Goal: Navigation & Orientation: Find specific page/section

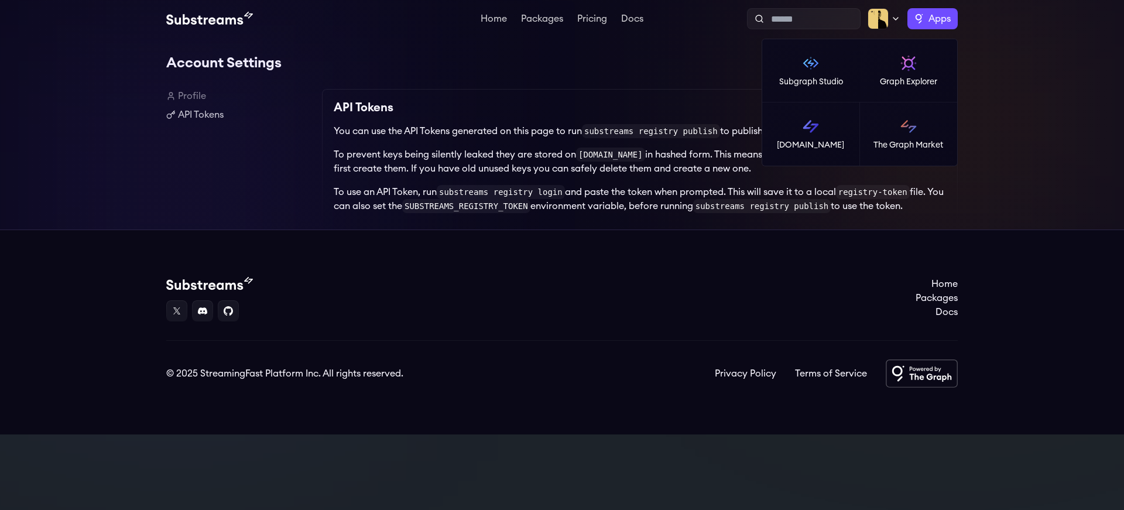
click at [924, 22] on label "Apps" at bounding box center [933, 18] width 50 height 21
click at [813, 134] on img at bounding box center [811, 126] width 19 height 19
click at [929, 26] on label "Apps" at bounding box center [933, 18] width 50 height 21
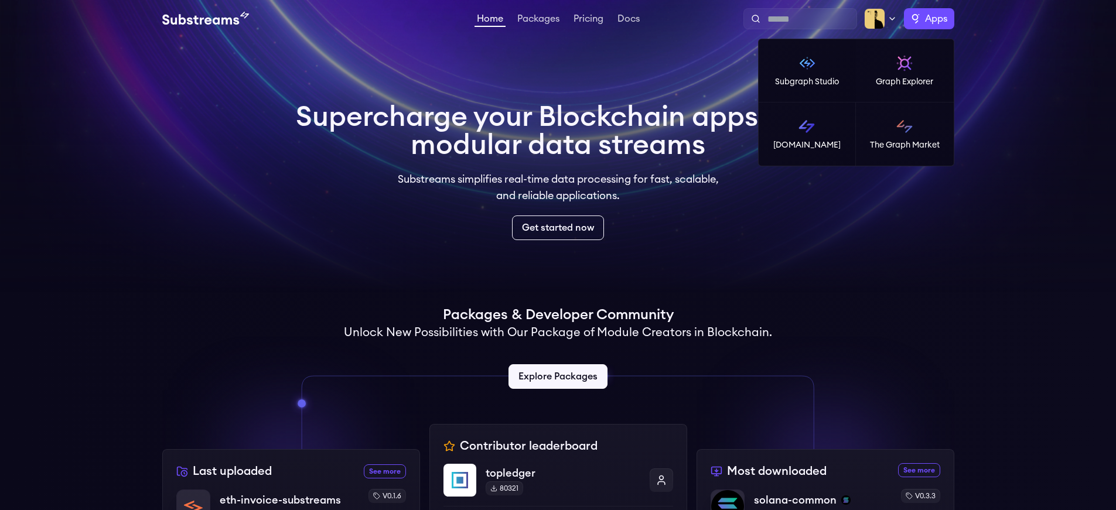
click at [911, 25] on label "Apps" at bounding box center [929, 18] width 50 height 21
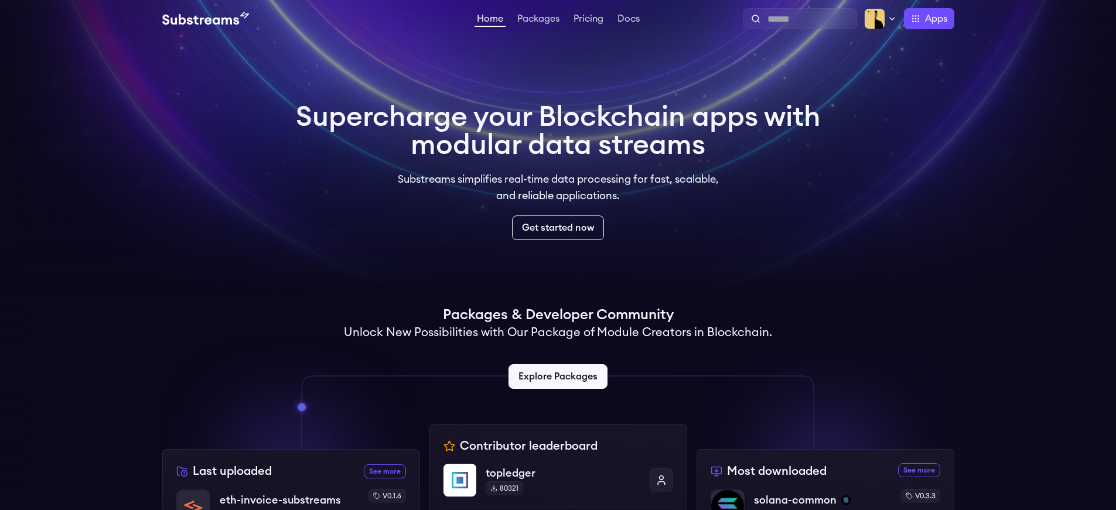
drag, startPoint x: 627, startPoint y: 43, endPoint x: 731, endPoint y: 32, distance: 104.2
click at [627, 43] on video at bounding box center [558, 146] width 1116 height 293
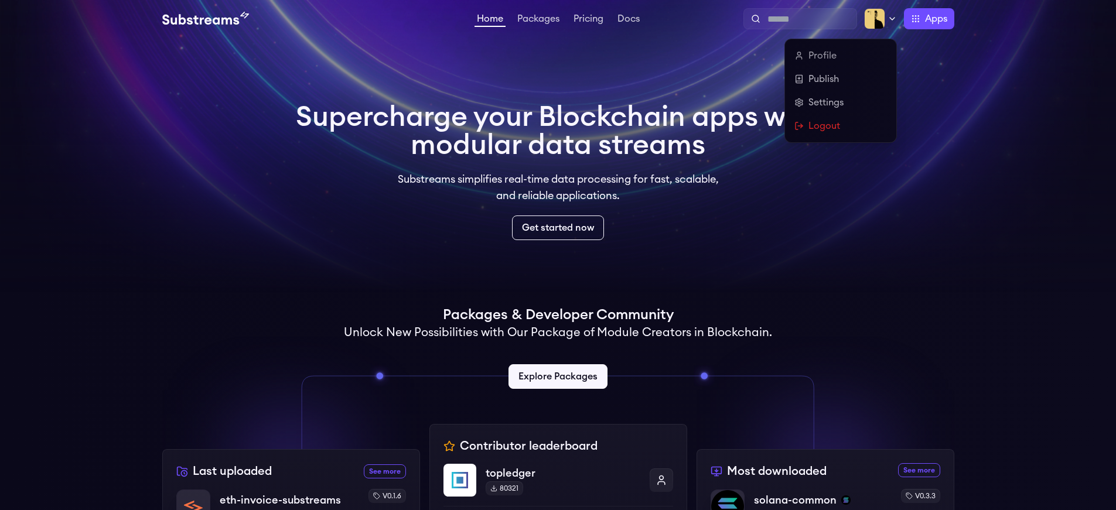
click at [885, 20] on div at bounding box center [880, 18] width 33 height 21
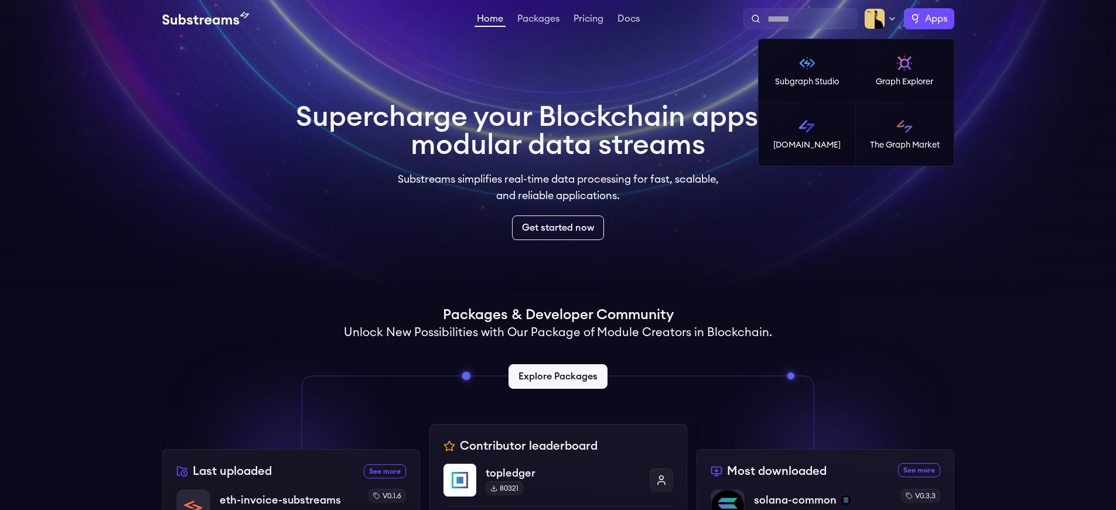
click at [936, 22] on span "Apps" at bounding box center [936, 19] width 22 height 14
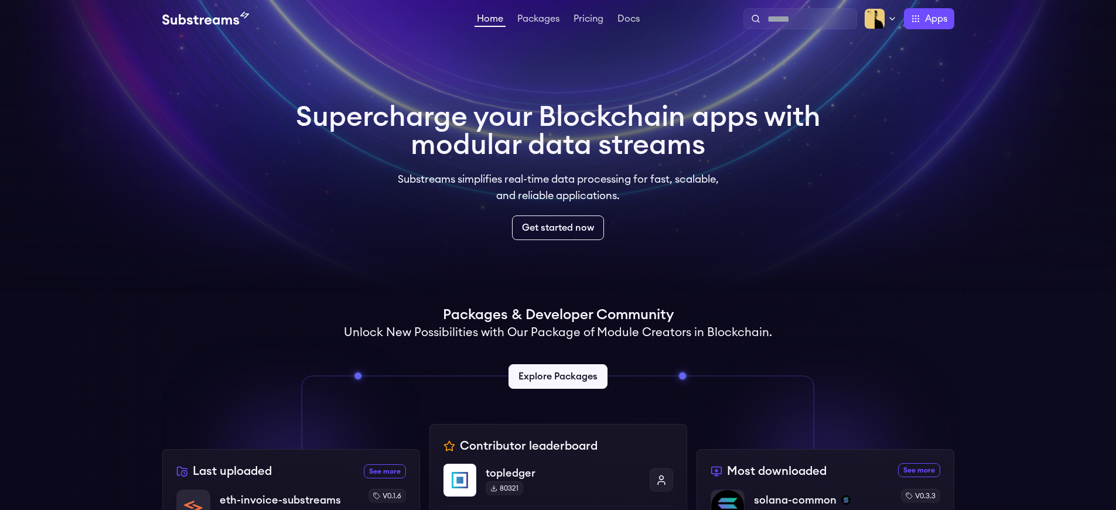
click at [552, 55] on video at bounding box center [558, 146] width 1116 height 293
click at [541, 28] on div "Home Packages Pricing Docs Home Packages Pricing Docs Profile Publish Settings …" at bounding box center [558, 18] width 792 height 21
click at [542, 21] on link "Packages" at bounding box center [538, 20] width 47 height 12
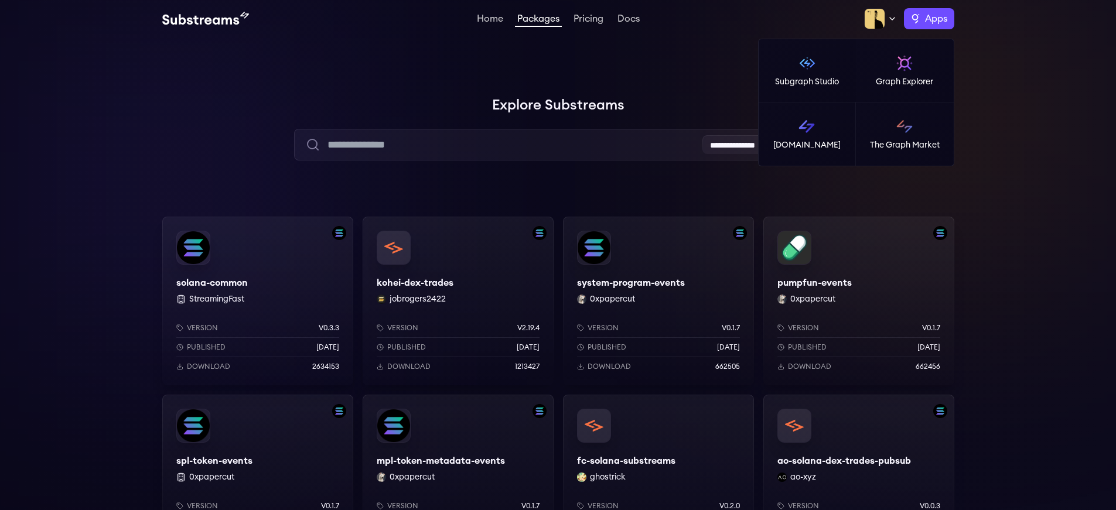
click at [932, 25] on span "Apps" at bounding box center [936, 19] width 22 height 14
click at [837, 83] on p "Subgraph Studio" at bounding box center [807, 82] width 64 height 12
click at [926, 28] on label "Apps" at bounding box center [929, 18] width 50 height 21
click at [923, 134] on link "The Graph Market" at bounding box center [905, 133] width 98 height 63
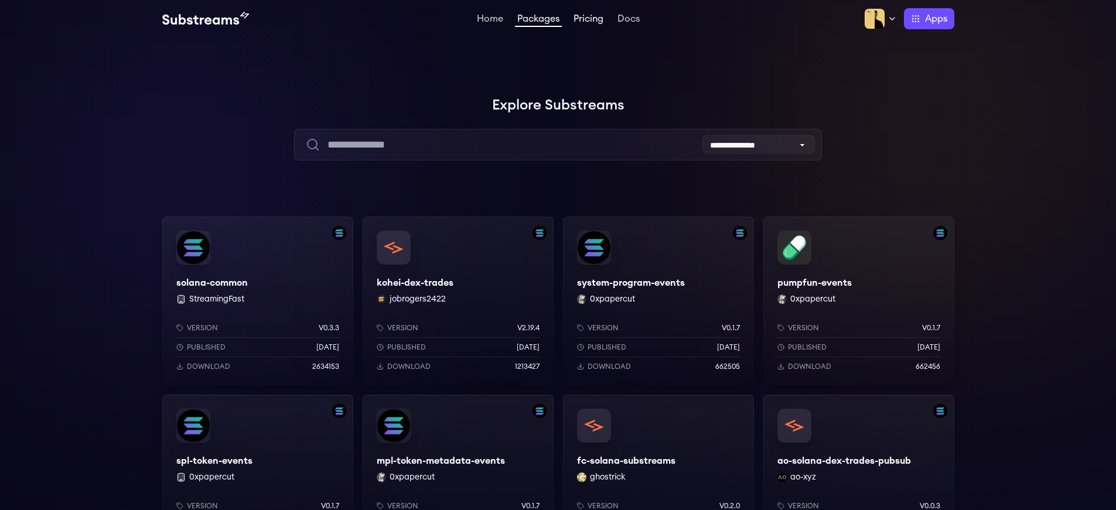
click at [591, 22] on link "Pricing" at bounding box center [588, 20] width 35 height 12
click at [795, 74] on div at bounding box center [939, 116] width 351 height 351
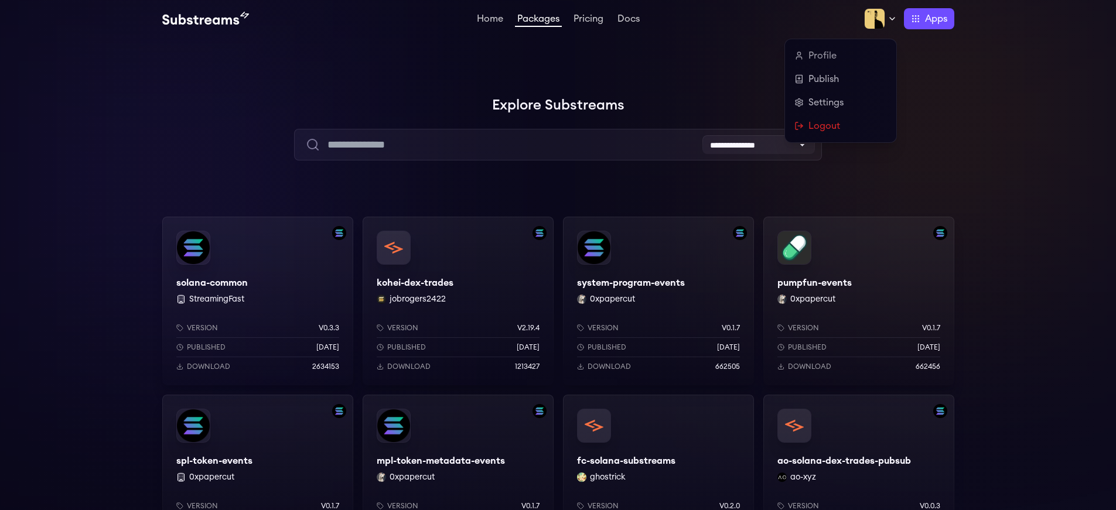
click at [883, 20] on img at bounding box center [874, 18] width 21 height 21
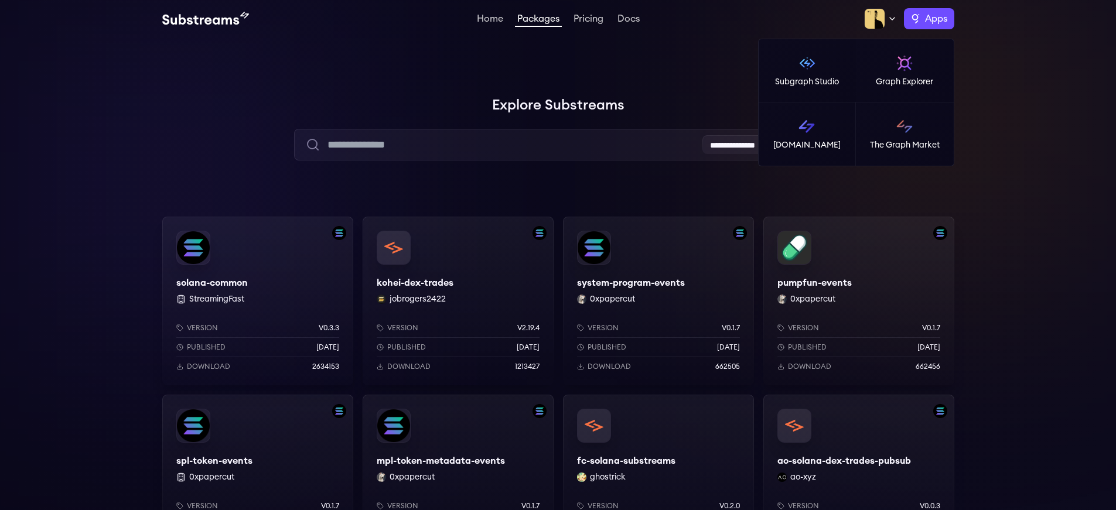
click at [922, 21] on label "Apps" at bounding box center [929, 18] width 50 height 21
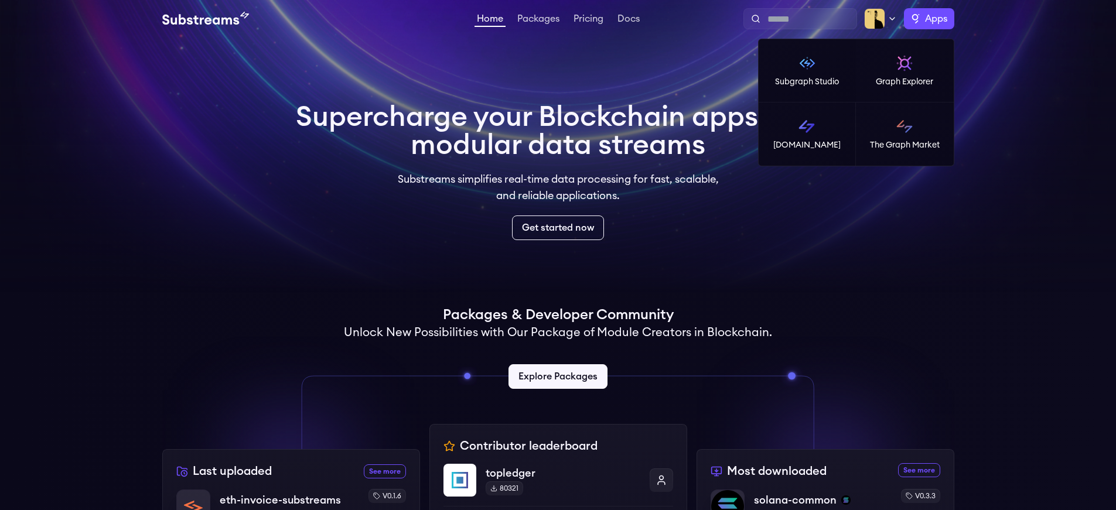
click at [928, 20] on span "Apps" at bounding box center [936, 19] width 22 height 14
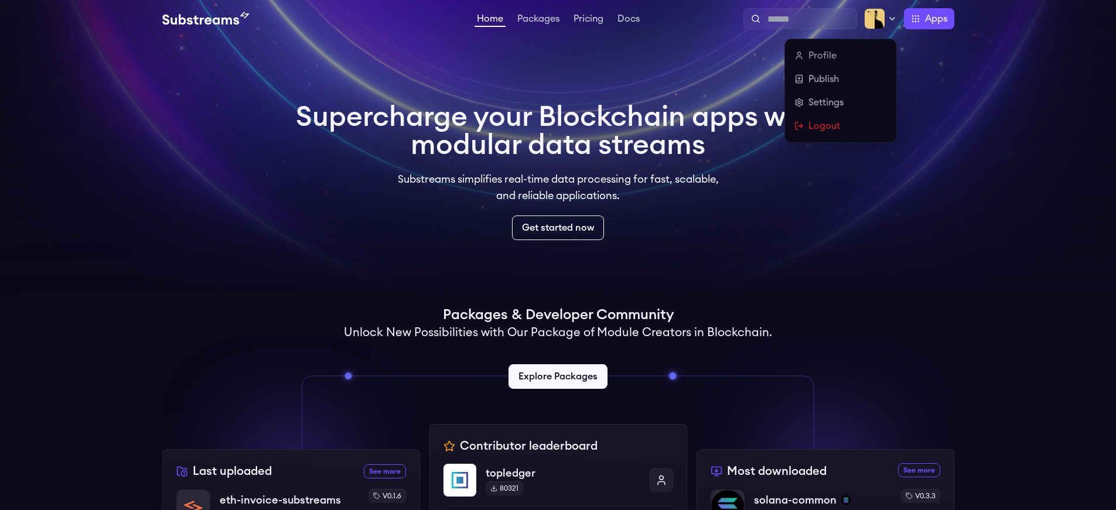
click at [881, 21] on img at bounding box center [874, 18] width 21 height 21
click at [821, 107] on link "Settings" at bounding box center [840, 102] width 93 height 14
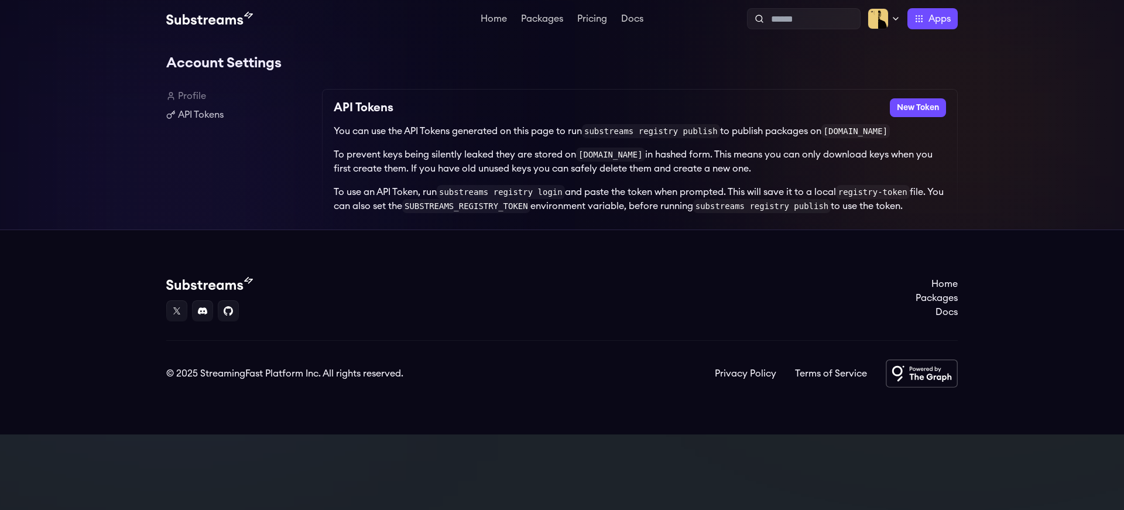
click at [179, 94] on link "Profile" at bounding box center [239, 96] width 146 height 14
click at [189, 98] on link "Profile" at bounding box center [239, 96] width 146 height 14
click at [196, 117] on link "API Tokens" at bounding box center [239, 115] width 146 height 14
